Goal: Task Accomplishment & Management: Complete application form

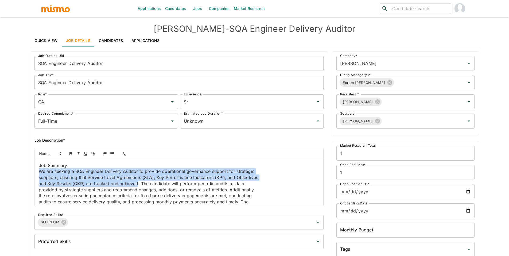
scroll to position [3, 0]
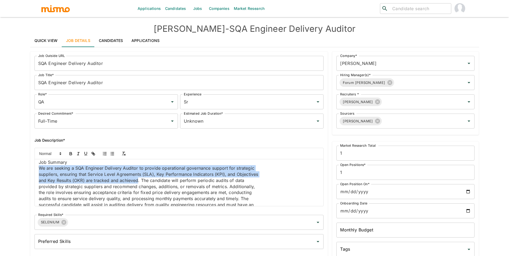
click at [169, 11] on link "Candidates" at bounding box center [175, 8] width 25 height 17
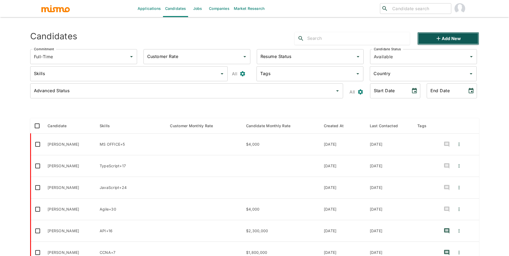
click at [468, 39] on button "Add new" at bounding box center [448, 38] width 61 height 13
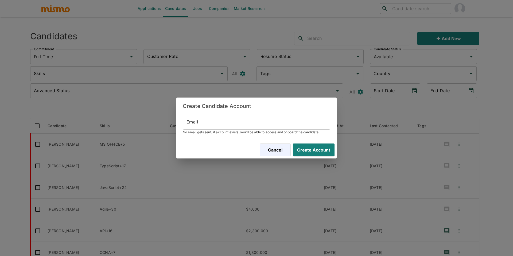
click at [250, 125] on input "Email" at bounding box center [257, 122] width 148 height 15
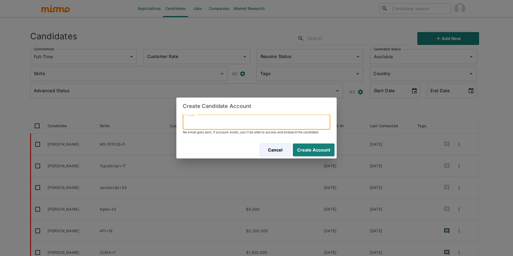
paste input "[EMAIL_ADDRESS][DOMAIN_NAME]"
type input "[EMAIL_ADDRESS][DOMAIN_NAME]"
click at [293, 144] on button "Create Account" at bounding box center [314, 150] width 42 height 13
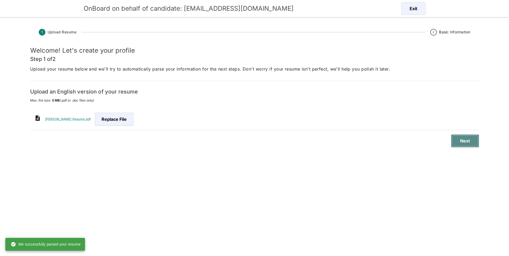
click at [459, 142] on button "Next" at bounding box center [465, 140] width 28 height 13
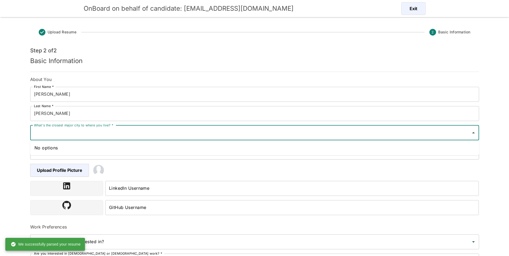
click at [144, 133] on input "What's the closest major city to where you live? *" at bounding box center [251, 133] width 436 height 10
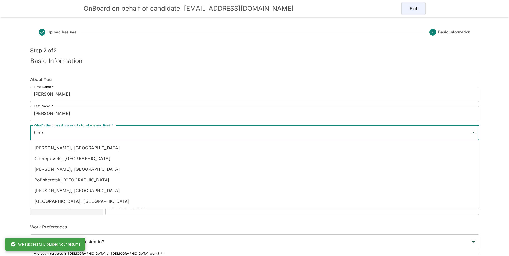
click at [123, 147] on li "[PERSON_NAME], [GEOGRAPHIC_DATA]" at bounding box center [254, 147] width 449 height 11
type input "[PERSON_NAME], [GEOGRAPHIC_DATA]"
type input "[GEOGRAPHIC_DATA]"
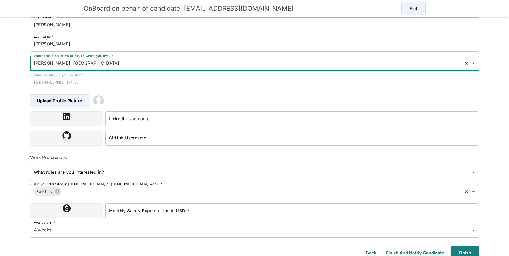
scroll to position [73, 0]
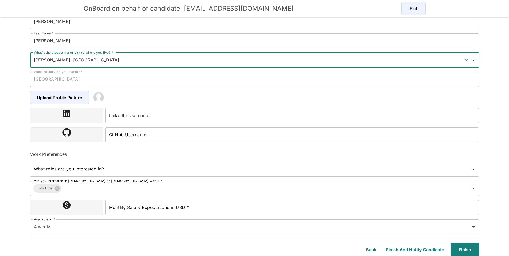
type input "[PERSON_NAME], [GEOGRAPHIC_DATA]"
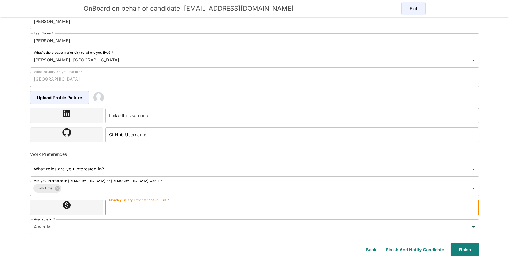
click at [140, 206] on input "Monthly Salary Expectations in USD *" at bounding box center [292, 207] width 374 height 15
type input "2800000"
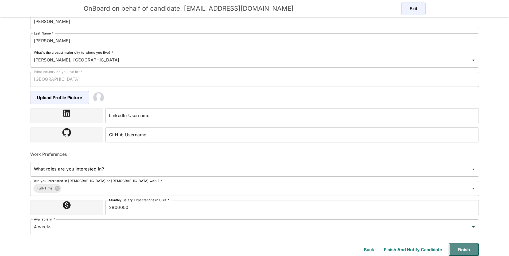
click at [471, 253] on button "Finish" at bounding box center [464, 249] width 30 height 13
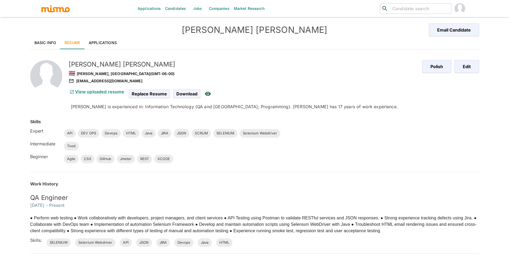
click at [44, 44] on link "Basic Info" at bounding box center [45, 42] width 30 height 13
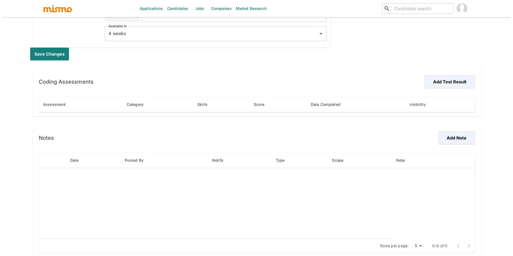
scroll to position [277, 0]
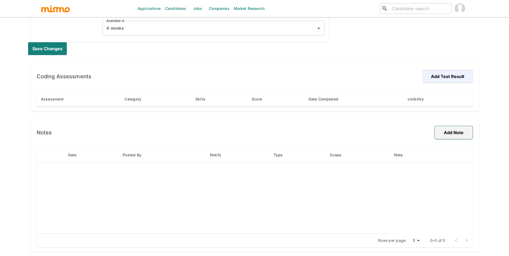
click at [442, 135] on button "Add Note" at bounding box center [454, 132] width 38 height 13
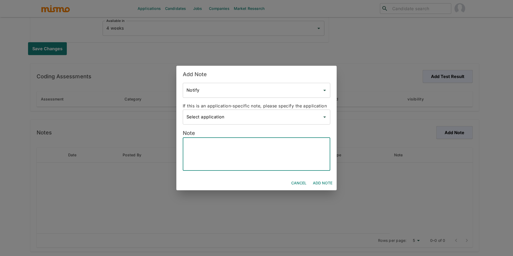
click at [288, 165] on textarea at bounding box center [257, 154] width 140 height 25
paste textarea "Candidate’s Name - [PERSON_NAME] [PERSON_NAME] Hybrid - Yes Bachelor’s Degree -…"
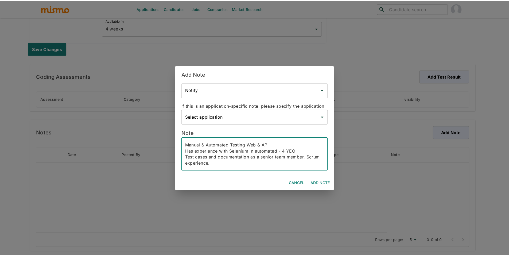
scroll to position [98, 0]
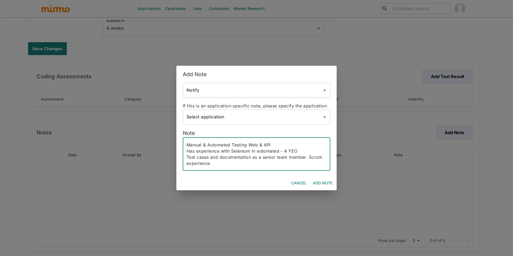
type textarea "Candidate’s Name - [PERSON_NAME] [PERSON_NAME] Hybrid - Yes Bachelor’s Degree -…"
click at [317, 179] on button "Add Note" at bounding box center [323, 183] width 24 height 10
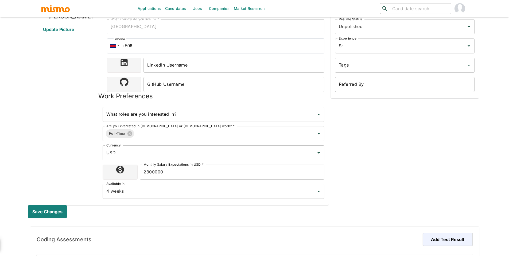
scroll to position [0, 0]
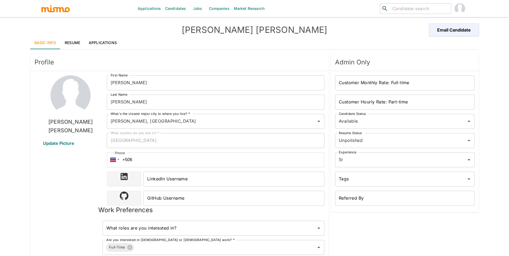
click at [108, 45] on link "Applications" at bounding box center [102, 42] width 37 height 13
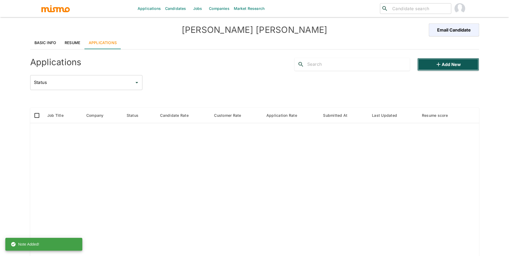
click at [434, 64] on button "Add new" at bounding box center [448, 64] width 61 height 13
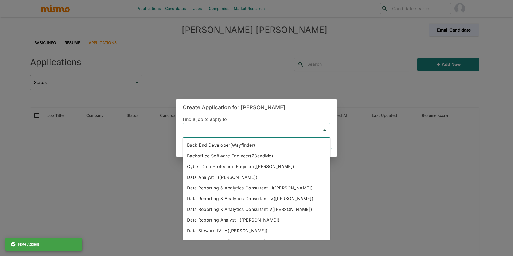
click at [243, 127] on input "text" at bounding box center [252, 130] width 135 height 10
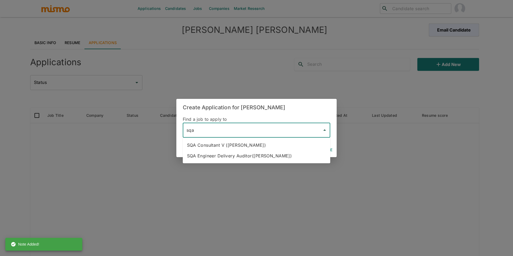
click at [263, 146] on li "SQA Consultant V ([PERSON_NAME])" at bounding box center [257, 145] width 148 height 11
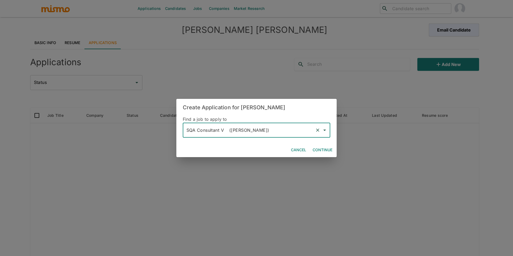
type input "SQA Consultant V ([PERSON_NAME])"
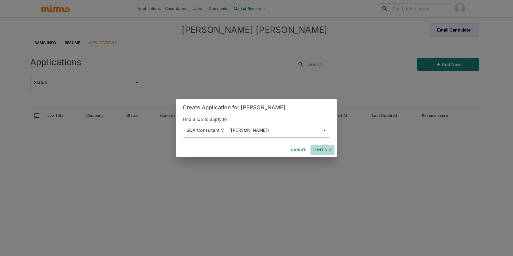
click at [324, 149] on button "Continue" at bounding box center [323, 150] width 24 height 10
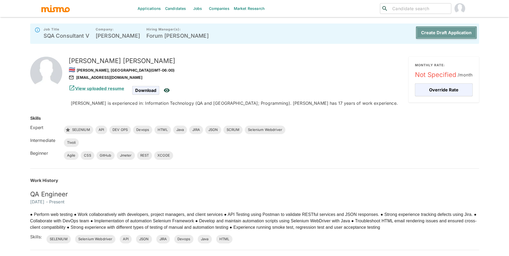
click at [435, 33] on button "Create Draft Application" at bounding box center [446, 32] width 61 height 13
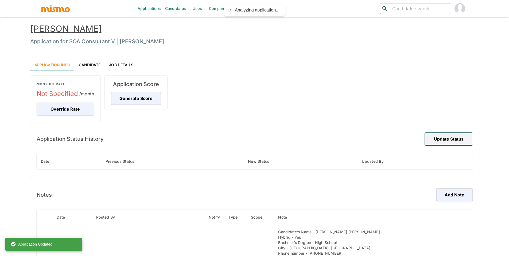
click at [445, 138] on button "Update Status" at bounding box center [449, 139] width 48 height 13
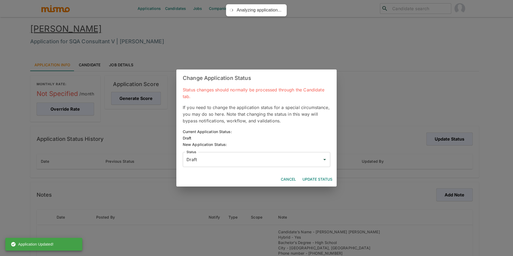
click at [209, 160] on input "Draft" at bounding box center [252, 160] width 135 height 10
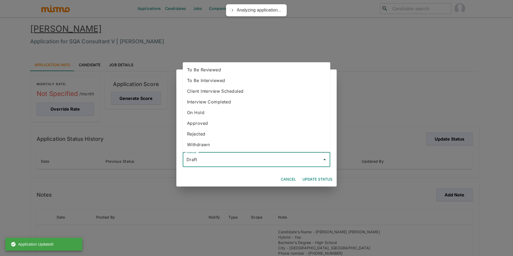
drag, startPoint x: 222, startPoint y: 82, endPoint x: 224, endPoint y: 85, distance: 3.0
click at [222, 82] on li "To Be Interviewed" at bounding box center [257, 80] width 148 height 11
type input "To Be Interviewed"
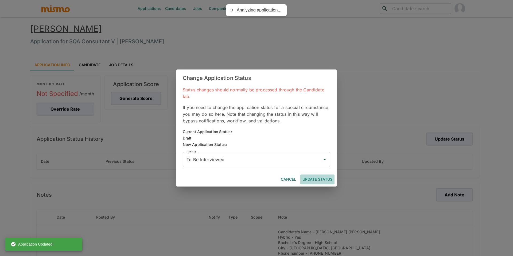
click at [311, 181] on button "Update Status" at bounding box center [317, 180] width 34 height 10
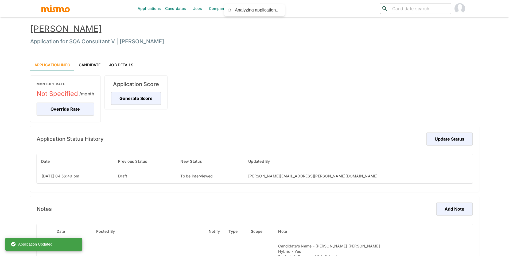
click at [56, 31] on link "[PERSON_NAME]" at bounding box center [66, 29] width 72 height 10
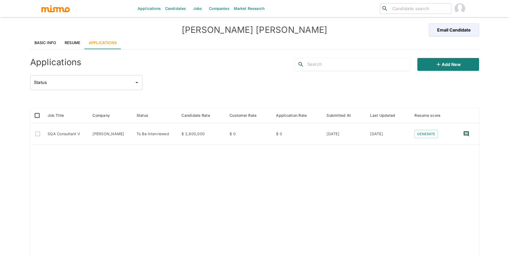
click at [47, 43] on link "Basic Info" at bounding box center [45, 42] width 30 height 13
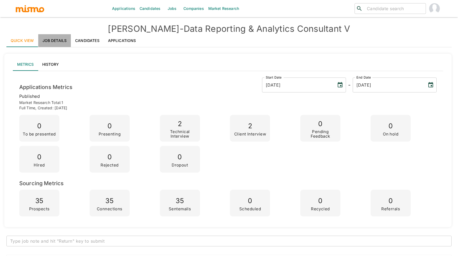
drag, startPoint x: 57, startPoint y: 43, endPoint x: 63, endPoint y: 44, distance: 6.0
click at [57, 43] on link "Job Details" at bounding box center [54, 40] width 33 height 13
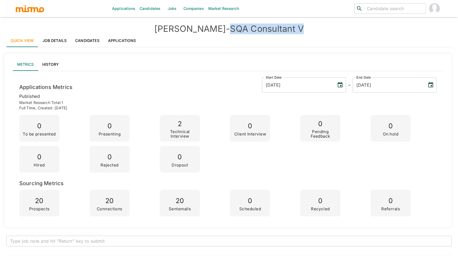
drag, startPoint x: 210, startPoint y: 25, endPoint x: 293, endPoint y: 26, distance: 82.6
click at [293, 26] on h4 "[PERSON_NAME] - SQA Consultant V" at bounding box center [228, 29] width 445 height 11
copy h4 "SQA Consultant V"
click at [50, 39] on link "Job Details" at bounding box center [54, 40] width 33 height 13
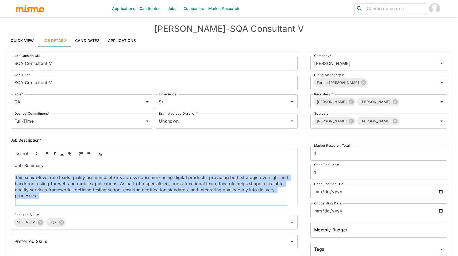
drag, startPoint x: 194, startPoint y: 177, endPoint x: 8, endPoint y: 177, distance: 186.1
click at [5, 178] on div "Job Outside URL SQA Consultant V Job Outside URL Job Title* SQA Consultant V Jo…" at bounding box center [152, 171] width 300 height 248
copy div "This senior-level role leads quality assurance efforts across consumer-facing d…"
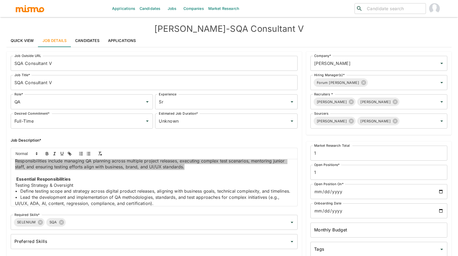
scroll to position [47, 0]
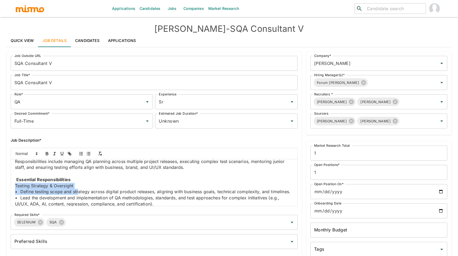
drag, startPoint x: 15, startPoint y: 186, endPoint x: 78, endPoint y: 193, distance: 63.5
click at [78, 193] on div "Job Summary This senior-level role leads quality assurance efforts across consu…" at bounding box center [154, 182] width 286 height 47
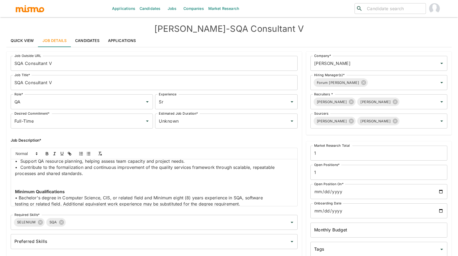
scroll to position [291, 0]
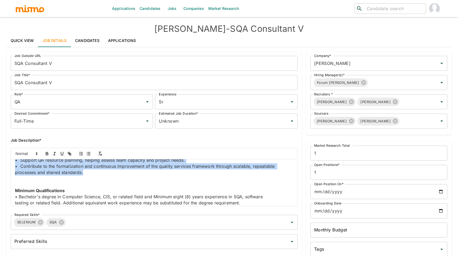
click at [98, 175] on p "• Contribute to the formalization and continuous improvement of the quality ser…" at bounding box center [154, 169] width 278 height 12
copy div "Testing Strategy & Oversight • Define testing scope and strategy across digital…"
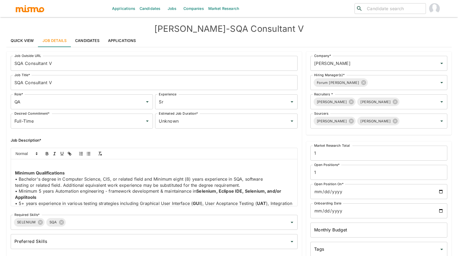
scroll to position [310, 0]
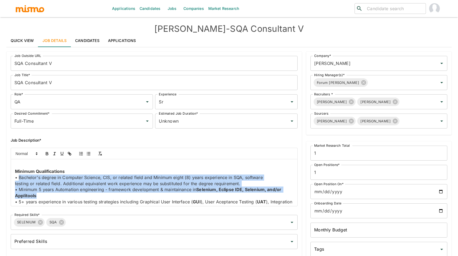
drag, startPoint x: 19, startPoint y: 184, endPoint x: 171, endPoint y: 200, distance: 152.5
click at [171, 200] on div "Job Summary This senior-level role leads quality assurance efforts across consu…" at bounding box center [154, 182] width 286 height 47
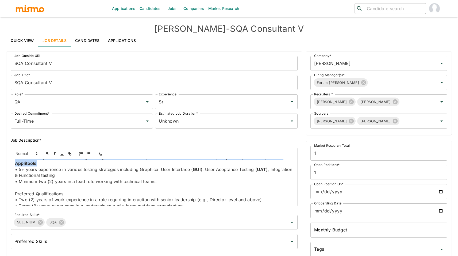
scroll to position [348, 0]
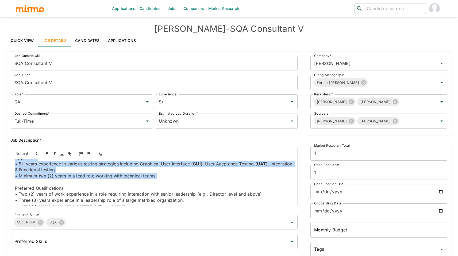
click at [165, 179] on p "• Minimum two (2) years in a lead role working with technical teams." at bounding box center [154, 176] width 278 height 6
copy div "Bachelor's degree in Computer Science, CIS, or related field and Minimum eight …"
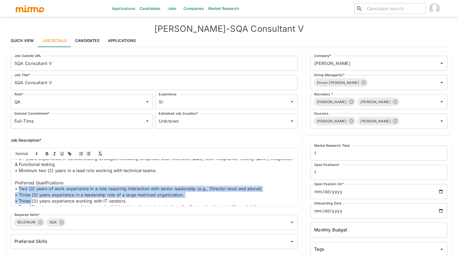
scroll to position [360, 0]
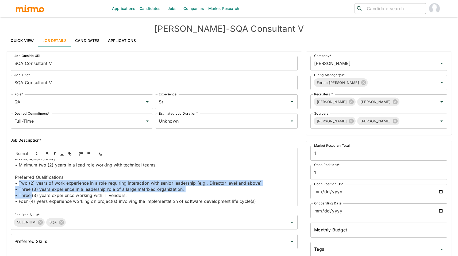
drag, startPoint x: 18, startPoint y: 199, endPoint x: 32, endPoint y: 203, distance: 14.5
click at [32, 204] on div "Job Summary This senior-level role leads quality assurance efforts across consu…" at bounding box center [154, 182] width 286 height 47
click at [87, 155] on icon "button" at bounding box center [88, 153] width 5 height 5
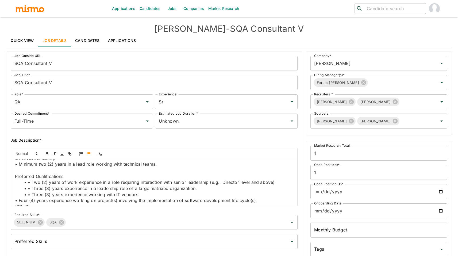
click at [87, 155] on icon "button" at bounding box center [88, 153] width 5 height 5
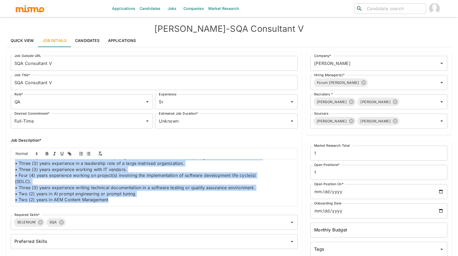
scroll to position [385, 0]
drag, startPoint x: 115, startPoint y: 200, endPoint x: 6, endPoint y: 163, distance: 114.2
click at [6, 163] on div "Job Summary This senior-level role leads quality assurance efforts across consu…" at bounding box center [151, 175] width 291 height 63
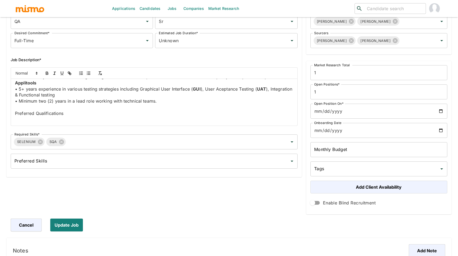
scroll to position [48, 0]
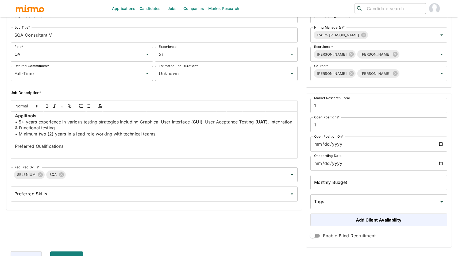
click at [147, 133] on p "• Minimum two (2) years in a lead role working with technical teams." at bounding box center [154, 134] width 278 height 6
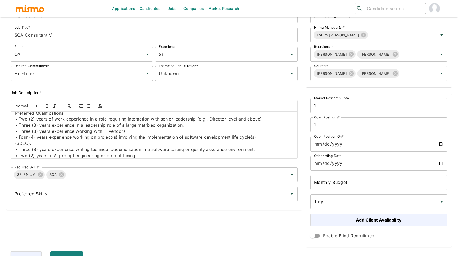
scroll to position [368, 0]
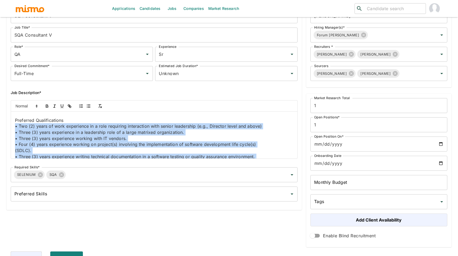
click at [16, 129] on p "• Two (2) years of work experience in a role requiring interaction with senior …" at bounding box center [154, 126] width 278 height 6
